Goal: Navigation & Orientation: Find specific page/section

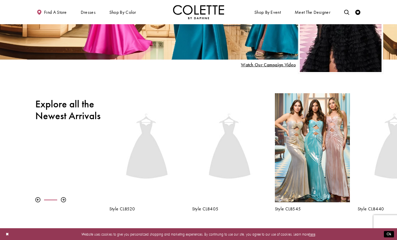
scroll to position [186, 0]
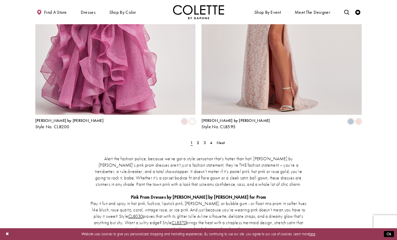
scroll to position [920, 0]
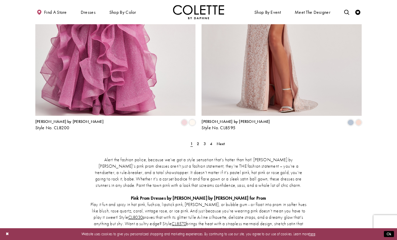
click at [200, 140] on link "2" at bounding box center [197, 143] width 5 height 7
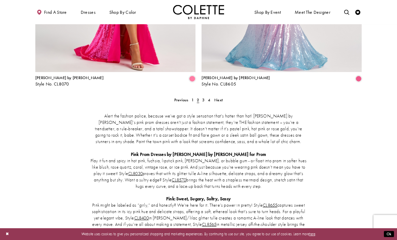
scroll to position [950, 0]
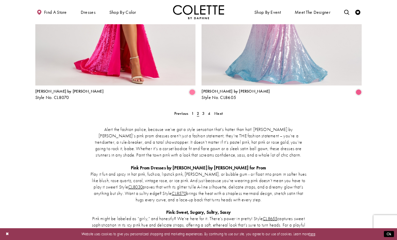
click at [199, 111] on span "2" at bounding box center [198, 113] width 2 height 5
click at [195, 110] on link "1" at bounding box center [192, 113] width 5 height 7
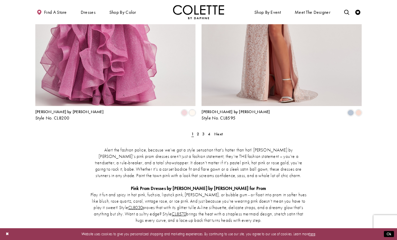
scroll to position [931, 0]
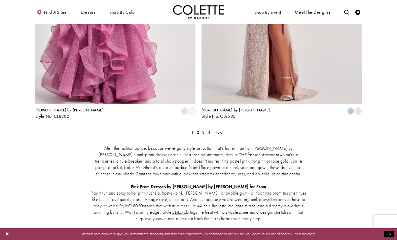
click at [198, 129] on span "2" at bounding box center [198, 131] width 2 height 5
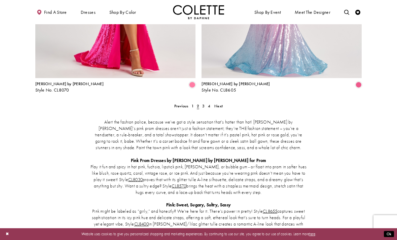
scroll to position [957, 0]
click at [209, 103] on span "4" at bounding box center [209, 105] width 2 height 5
